Goal: Task Accomplishment & Management: Complete application form

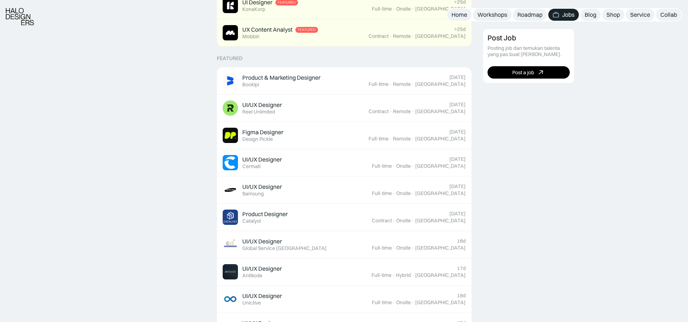
scroll to position [245, 0]
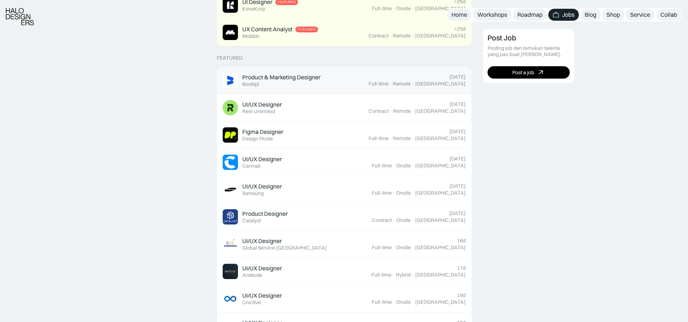
click at [367, 83] on div "Product & Marketing Designer Featured Bookipi" at bounding box center [296, 80] width 146 height 15
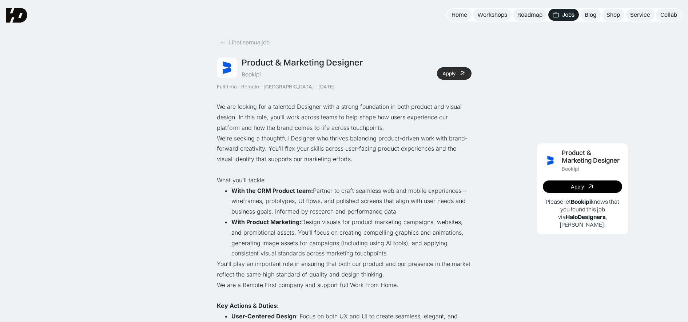
click at [455, 69] on link "Apply" at bounding box center [454, 73] width 35 height 12
